Goal: Find specific page/section

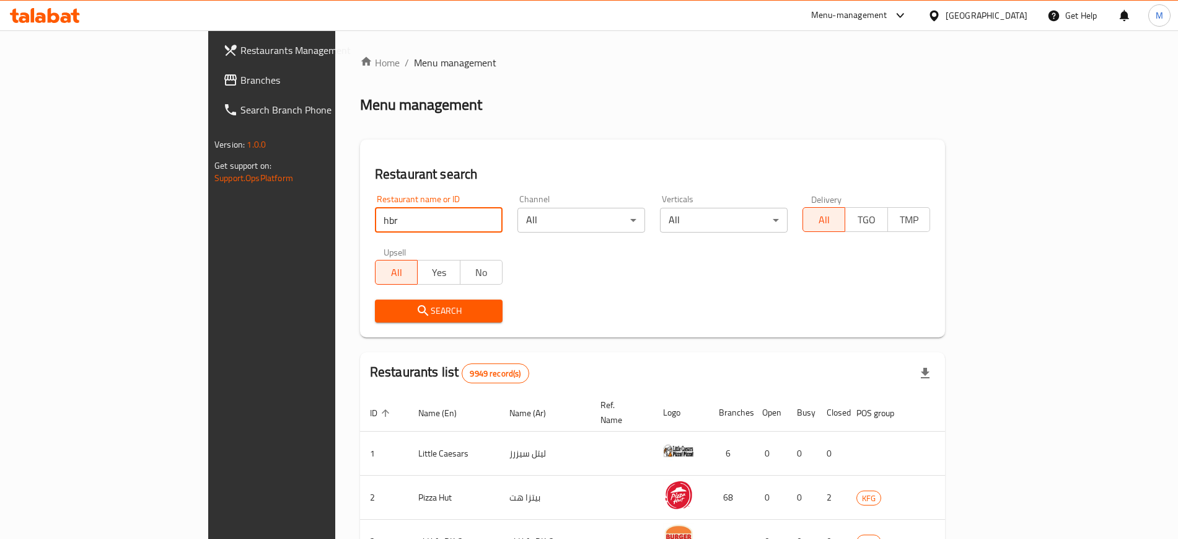
type input "hbr"
click button "Search" at bounding box center [439, 310] width 128 height 23
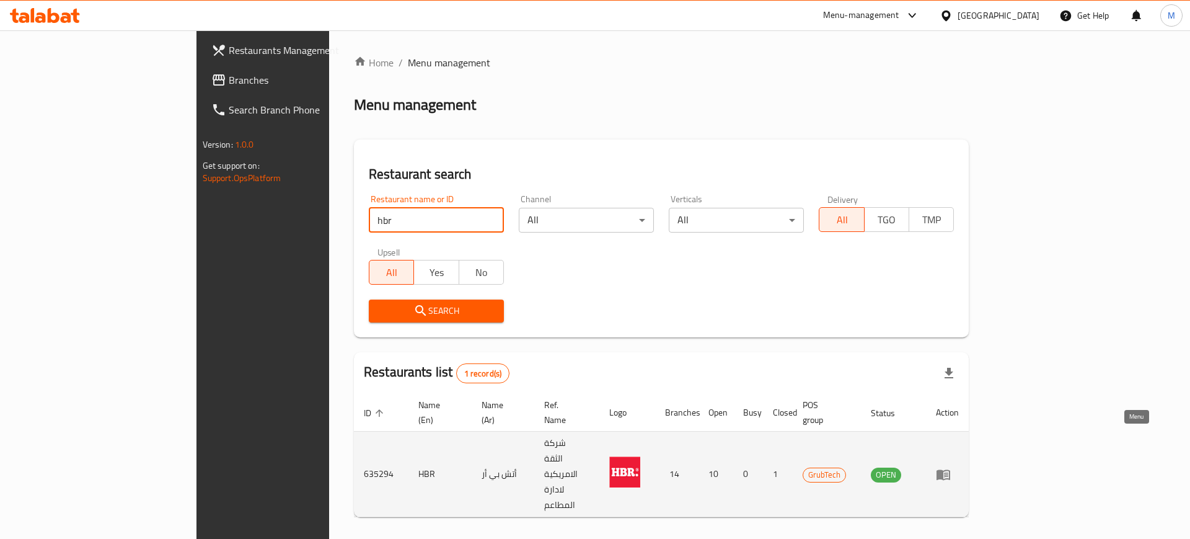
click at [950, 469] on icon "enhanced table" at bounding box center [943, 474] width 14 height 11
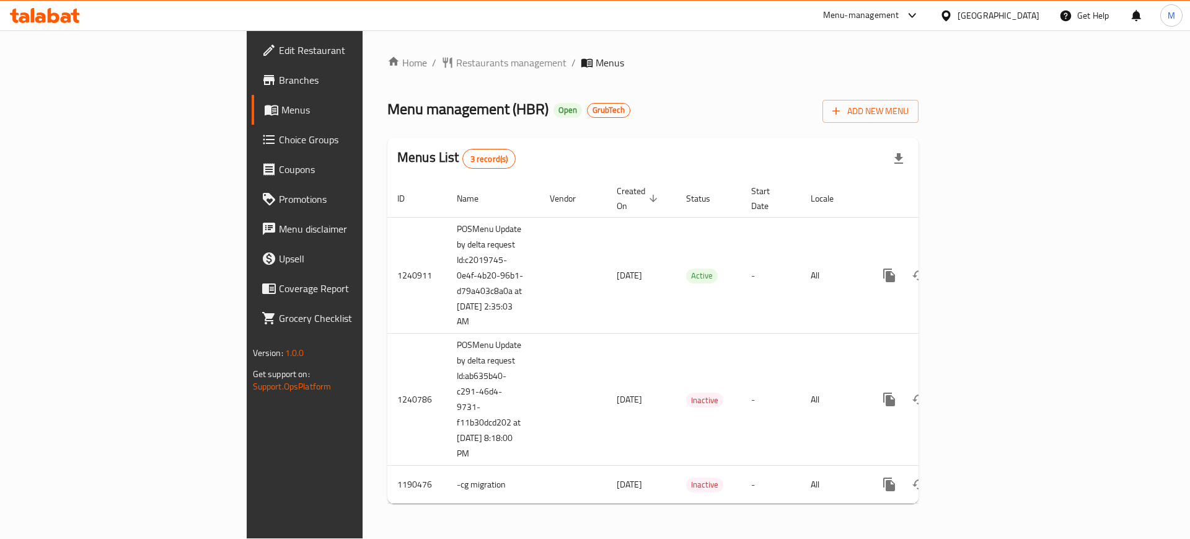
click at [279, 78] on span "Branches" at bounding box center [357, 80] width 157 height 15
